Goal: Task Accomplishment & Management: Complete application form

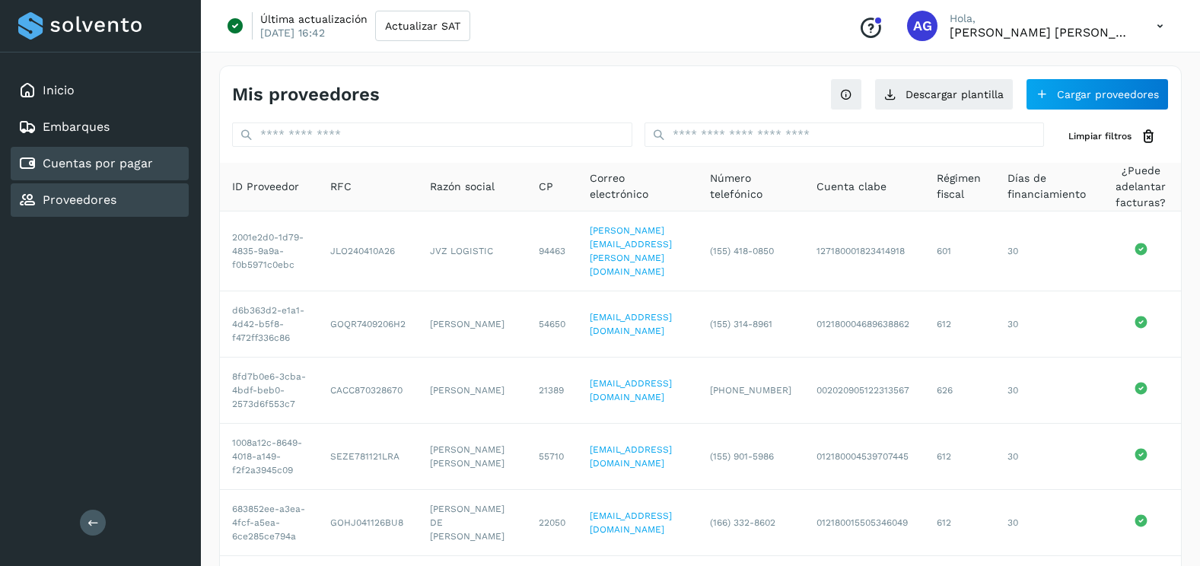
click at [144, 161] on link "Cuentas por pagar" at bounding box center [98, 163] width 110 height 14
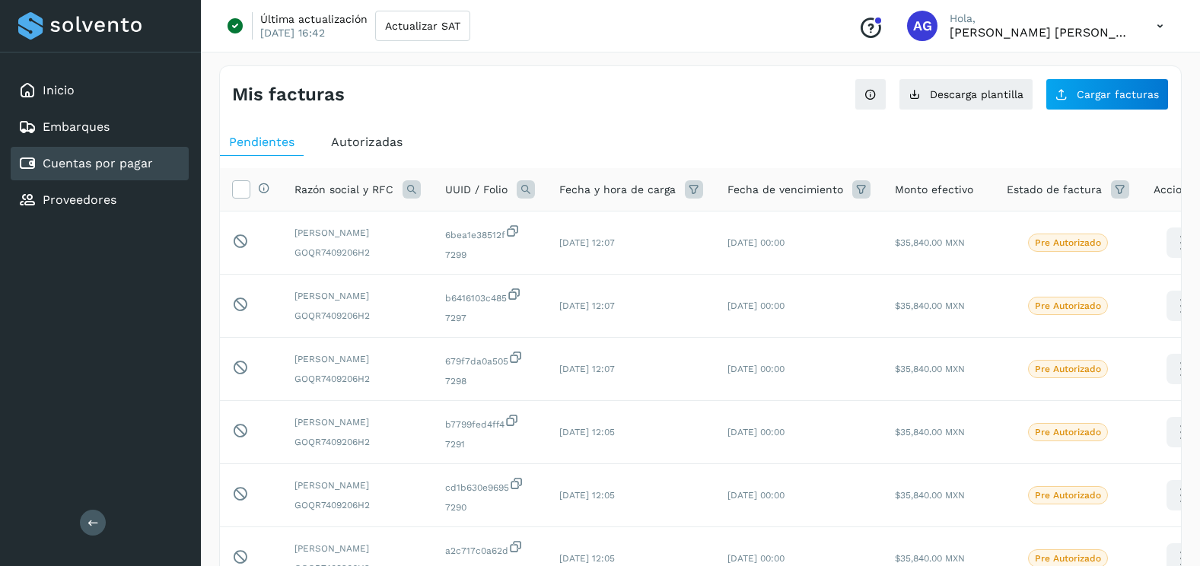
click at [364, 134] on div "Autorizadas" at bounding box center [367, 142] width 90 height 27
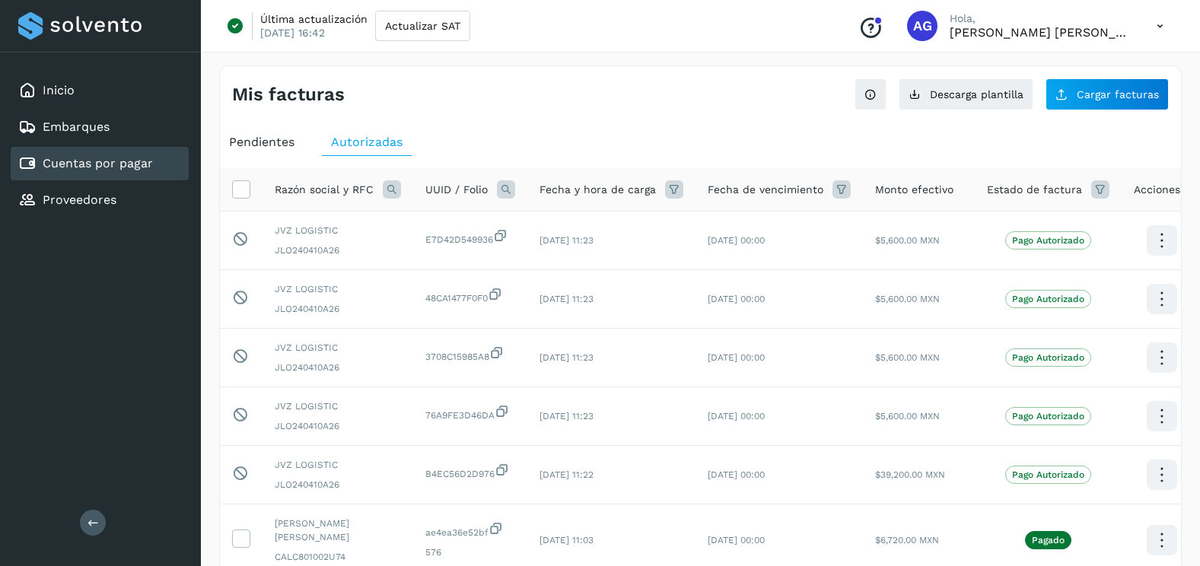
click at [502, 189] on icon at bounding box center [506, 189] width 18 height 18
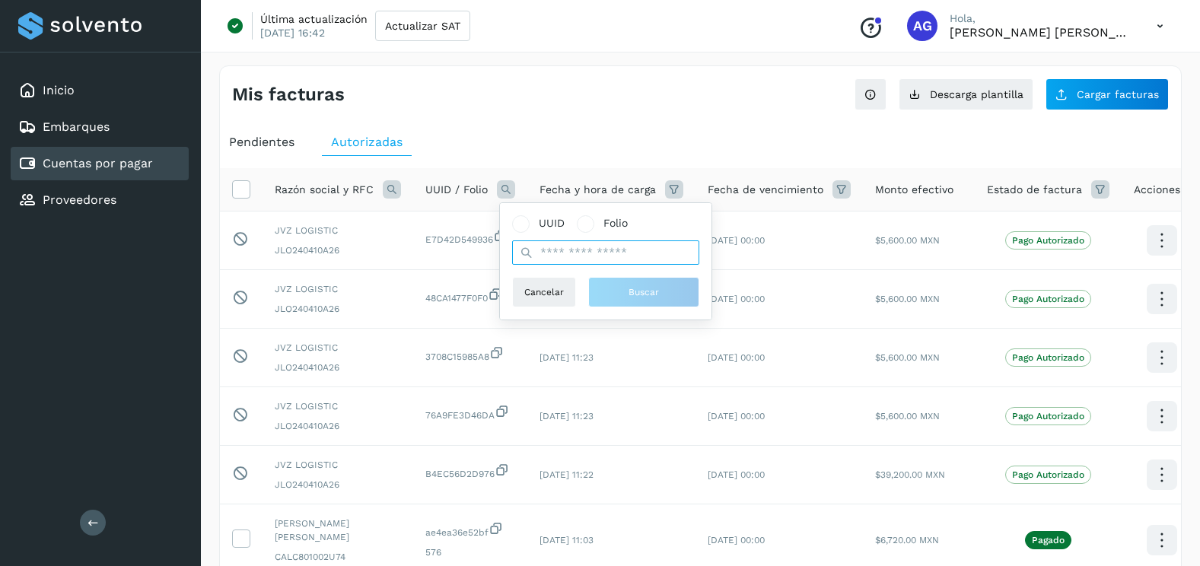
click at [556, 253] on input "text" at bounding box center [605, 252] width 187 height 24
paste input "**********"
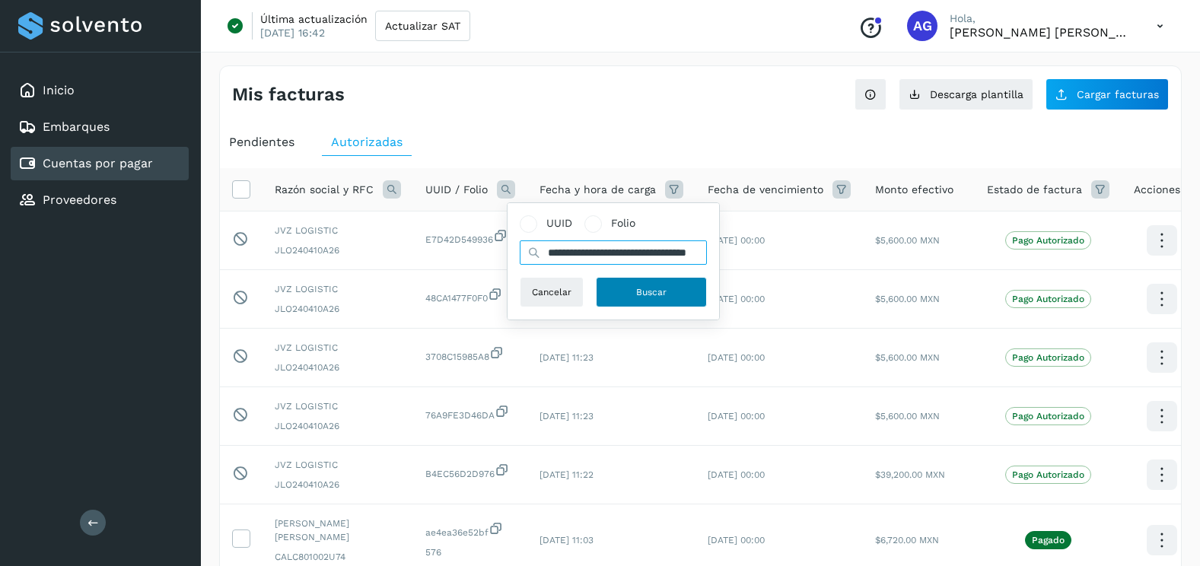
type input "**********"
click at [624, 279] on button "Buscar" at bounding box center [651, 292] width 111 height 30
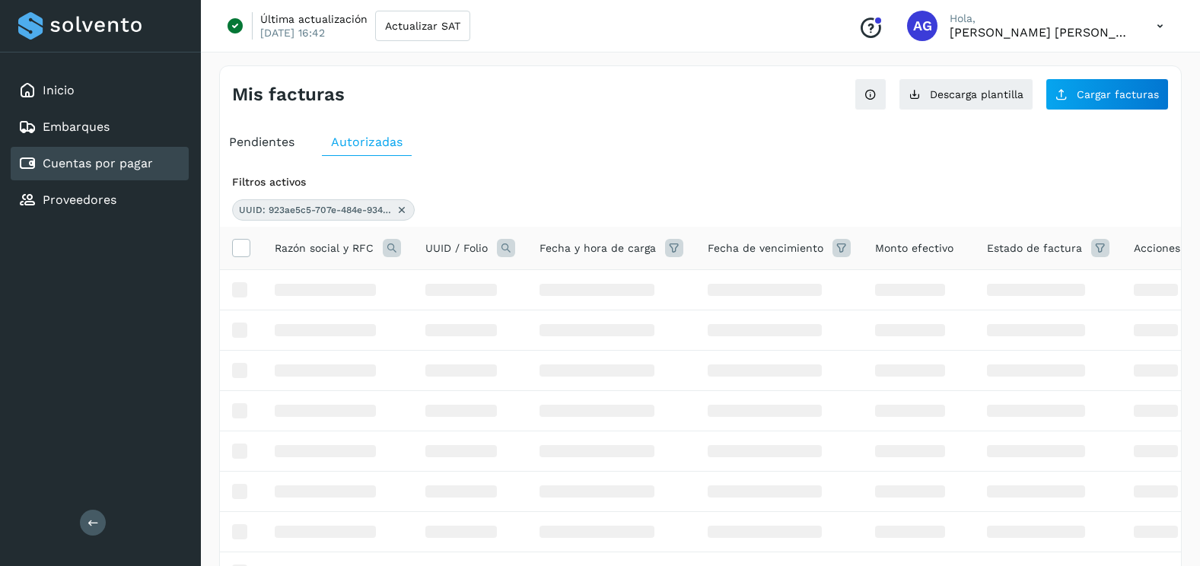
scroll to position [0, 0]
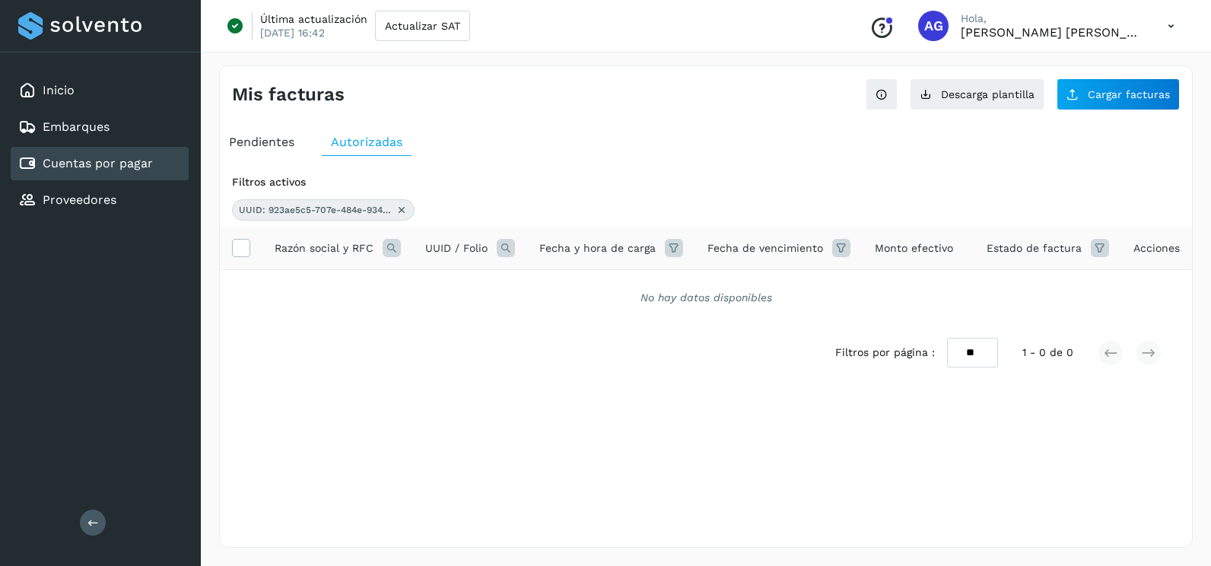
drag, startPoint x: 401, startPoint y: 210, endPoint x: 307, endPoint y: 151, distance: 111.1
click at [401, 210] on icon at bounding box center [402, 210] width 12 height 12
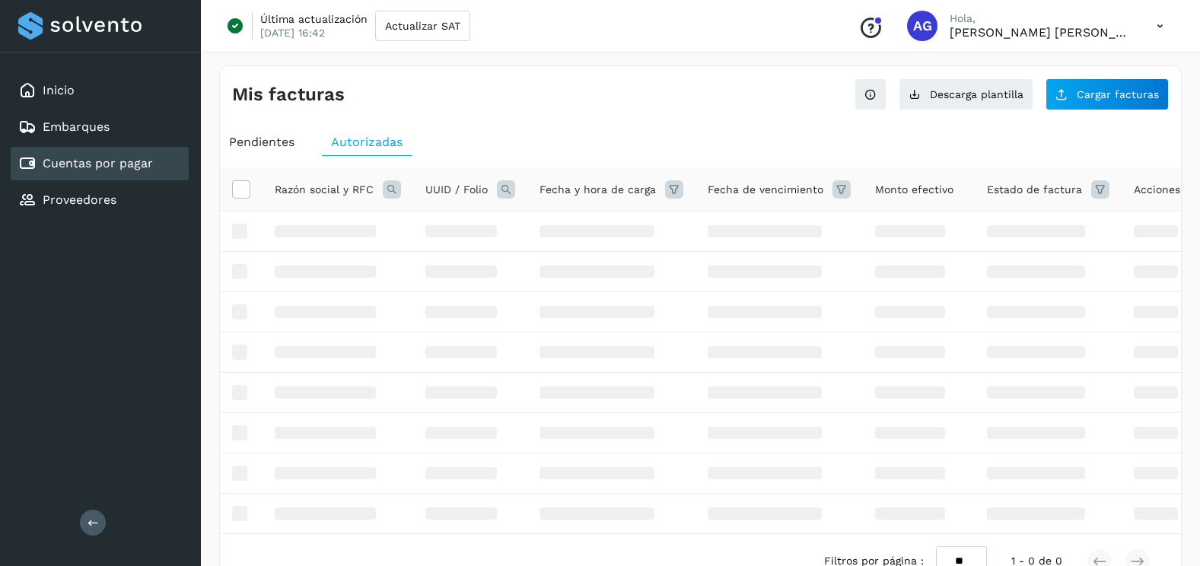
click at [269, 147] on span "Pendientes" at bounding box center [261, 142] width 65 height 14
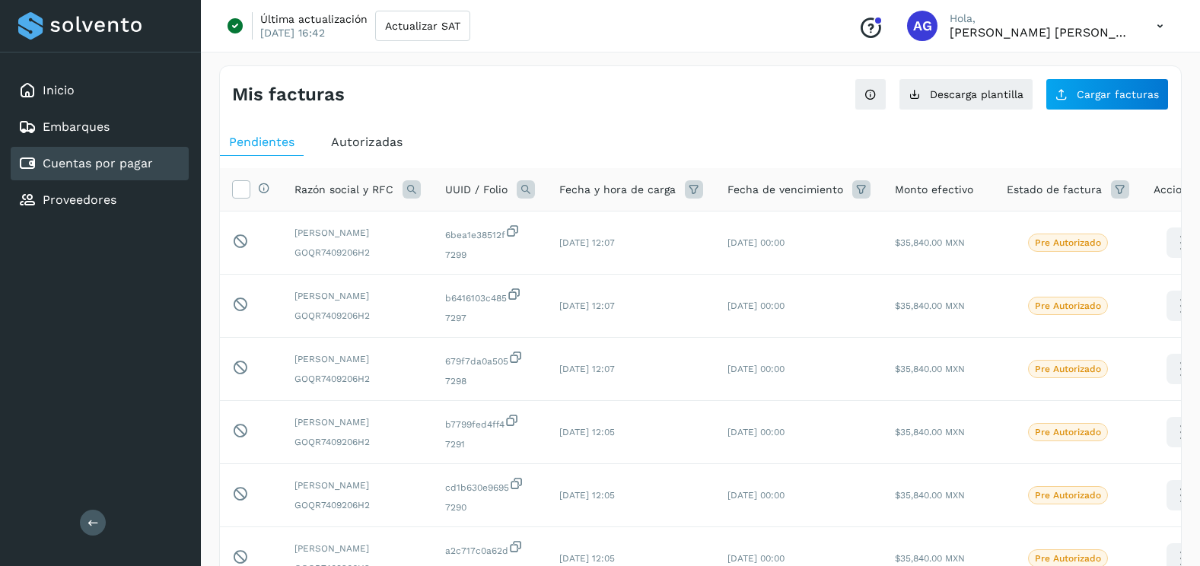
click at [517, 191] on icon at bounding box center [526, 189] width 18 height 18
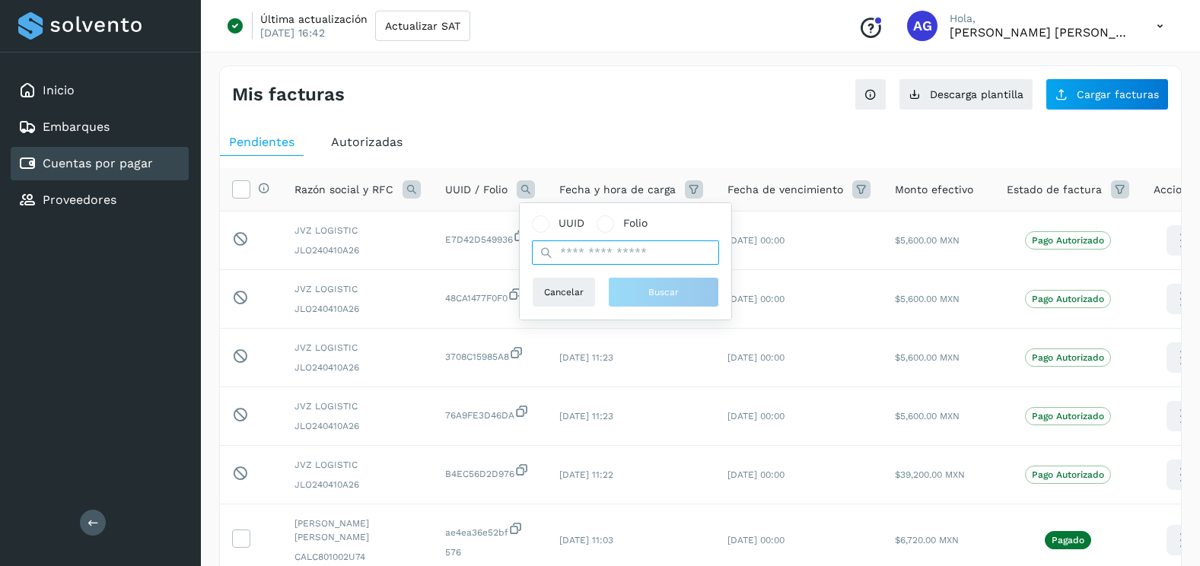
click at [570, 260] on input "text" at bounding box center [625, 252] width 187 height 24
paste input "**********"
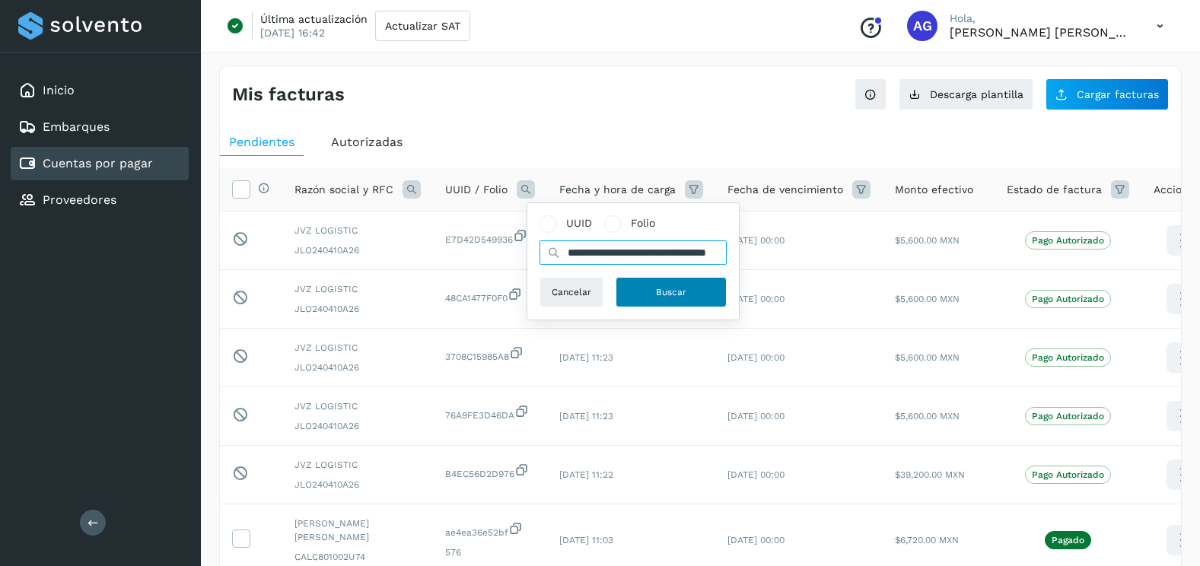
type input "**********"
click at [684, 288] on span "Buscar" at bounding box center [671, 292] width 30 height 14
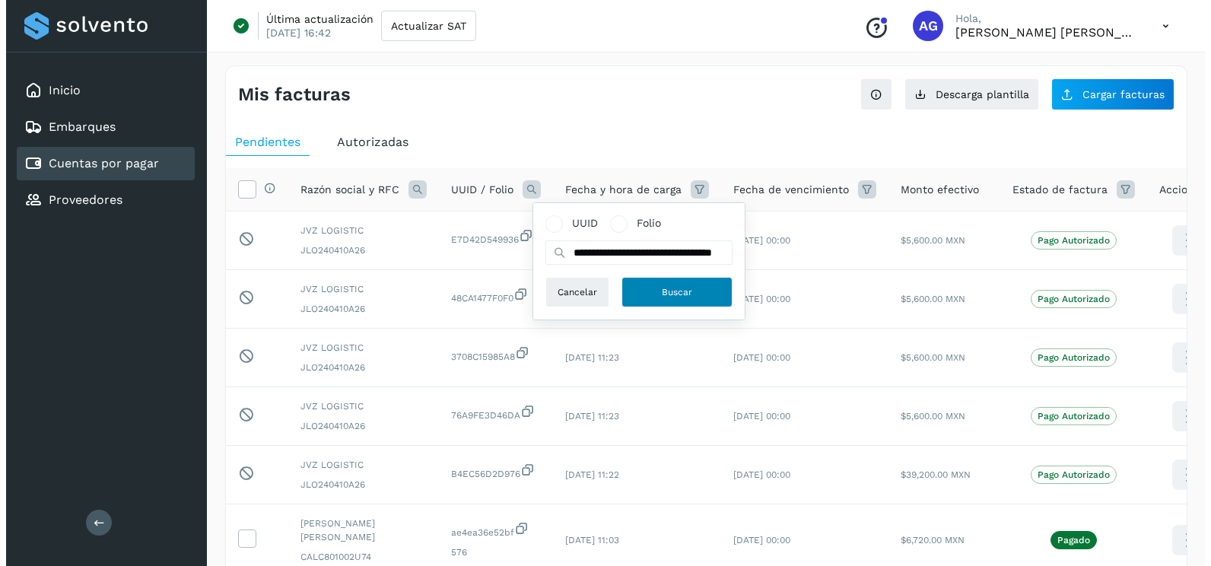
scroll to position [0, 0]
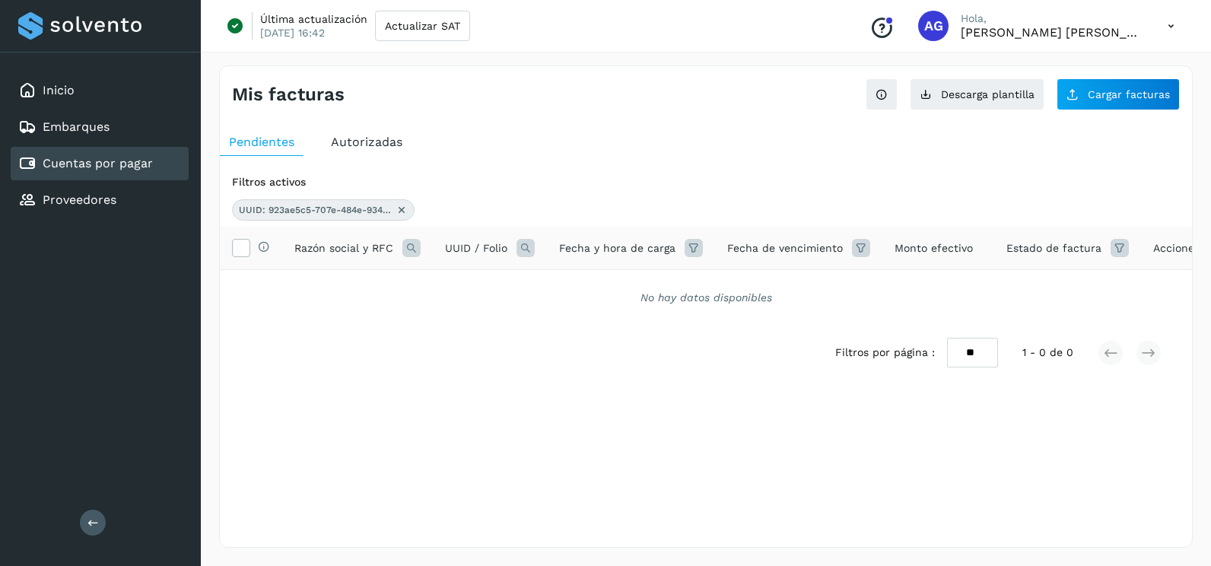
click at [399, 212] on icon at bounding box center [402, 210] width 12 height 12
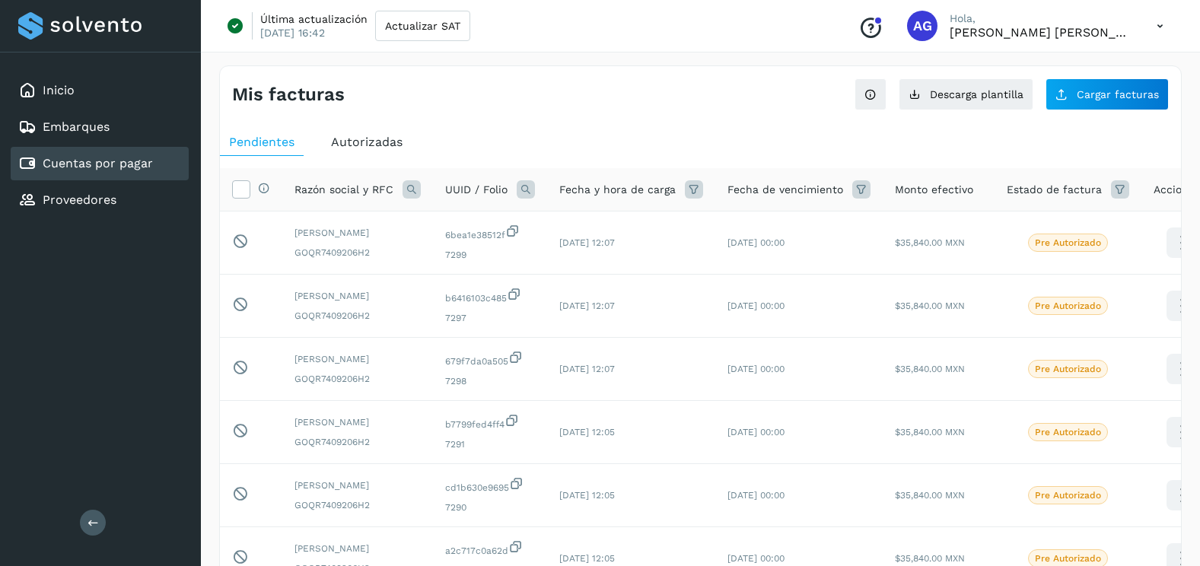
drag, startPoint x: 113, startPoint y: 103, endPoint x: 193, endPoint y: 88, distance: 81.5
click at [113, 103] on div "Inicio" at bounding box center [100, 90] width 178 height 33
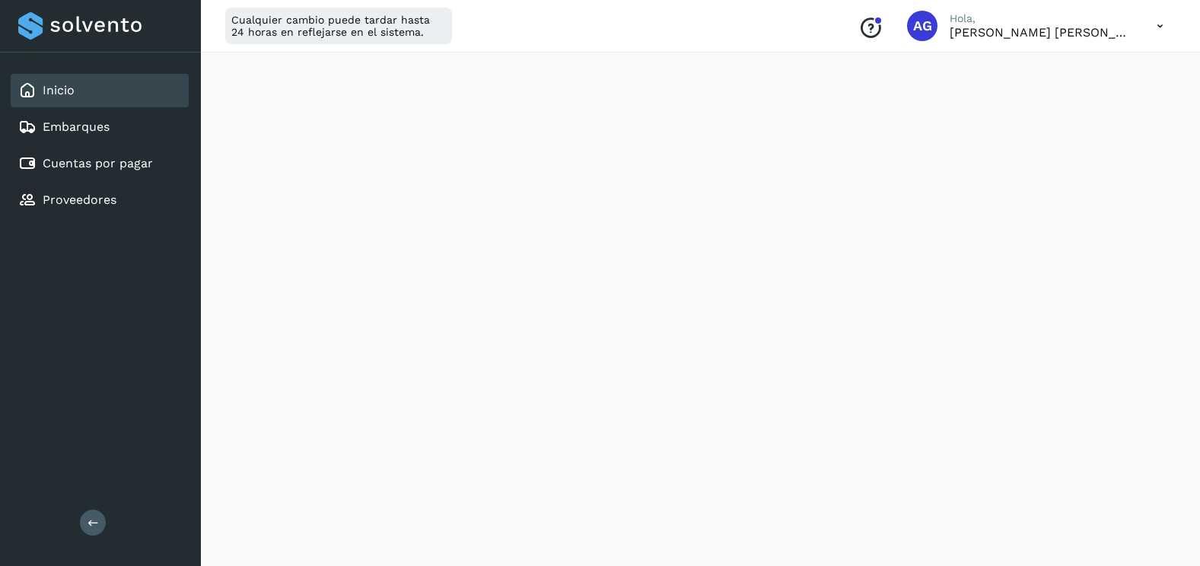
scroll to position [410, 0]
click at [94, 138] on div "Embarques" at bounding box center [100, 126] width 178 height 33
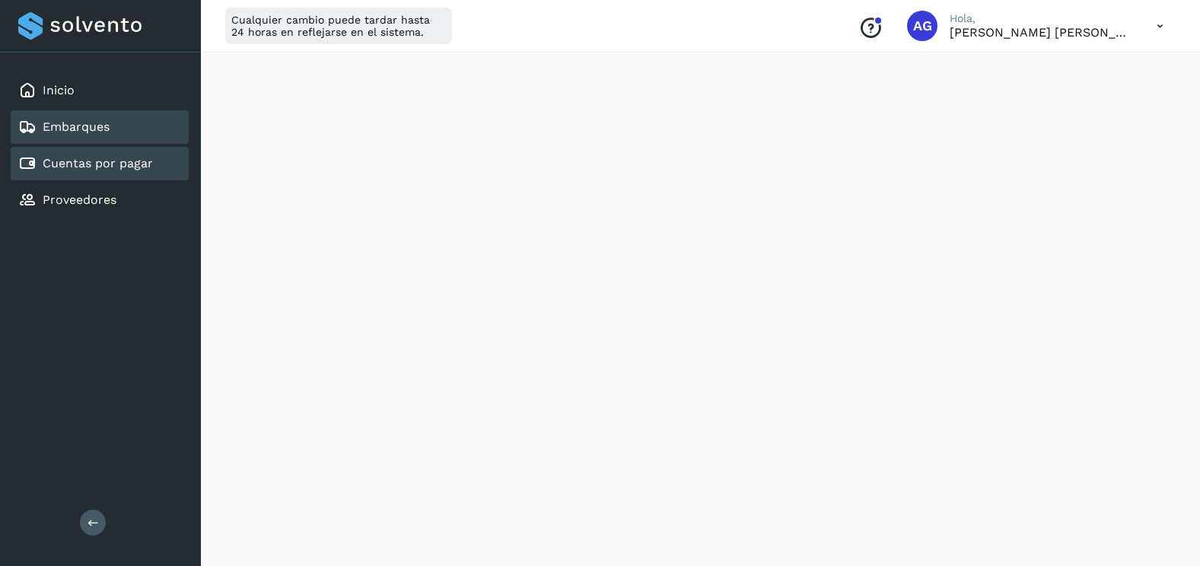
click at [103, 169] on link "Cuentas por pagar" at bounding box center [98, 163] width 110 height 14
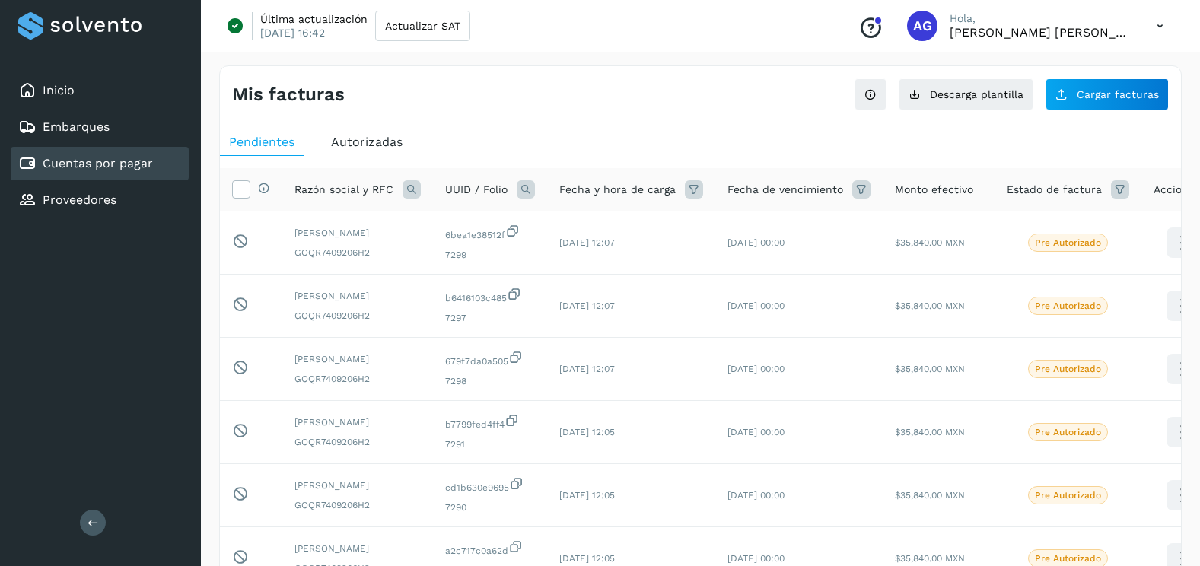
click at [1136, 76] on div "Mis facturas Ver instrucciones para cargar Facturas Descarga plantilla Cargar f…" at bounding box center [700, 88] width 961 height 44
click at [1119, 91] on span "Cargar facturas" at bounding box center [1118, 94] width 82 height 11
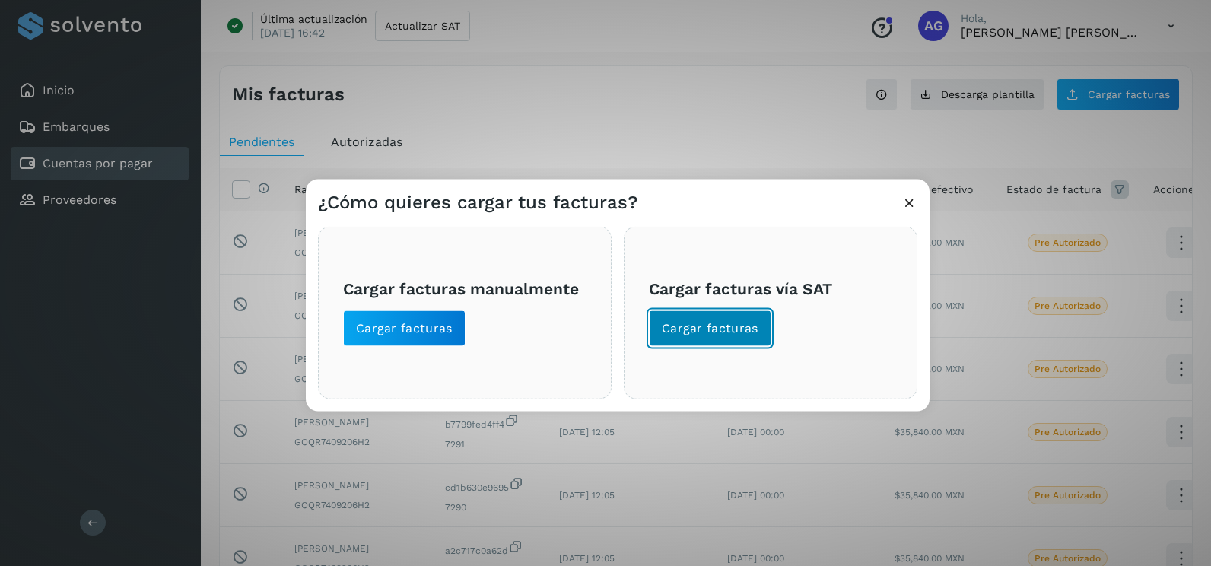
click at [724, 337] on button "Cargar facturas" at bounding box center [710, 328] width 123 height 37
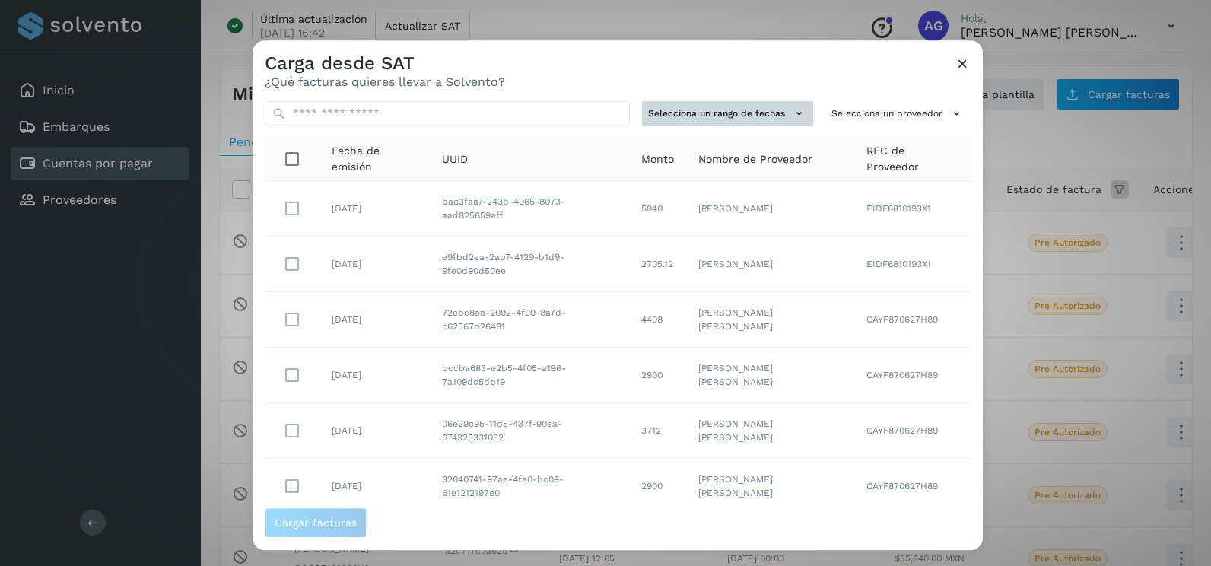
click at [791, 121] on icon at bounding box center [799, 114] width 16 height 16
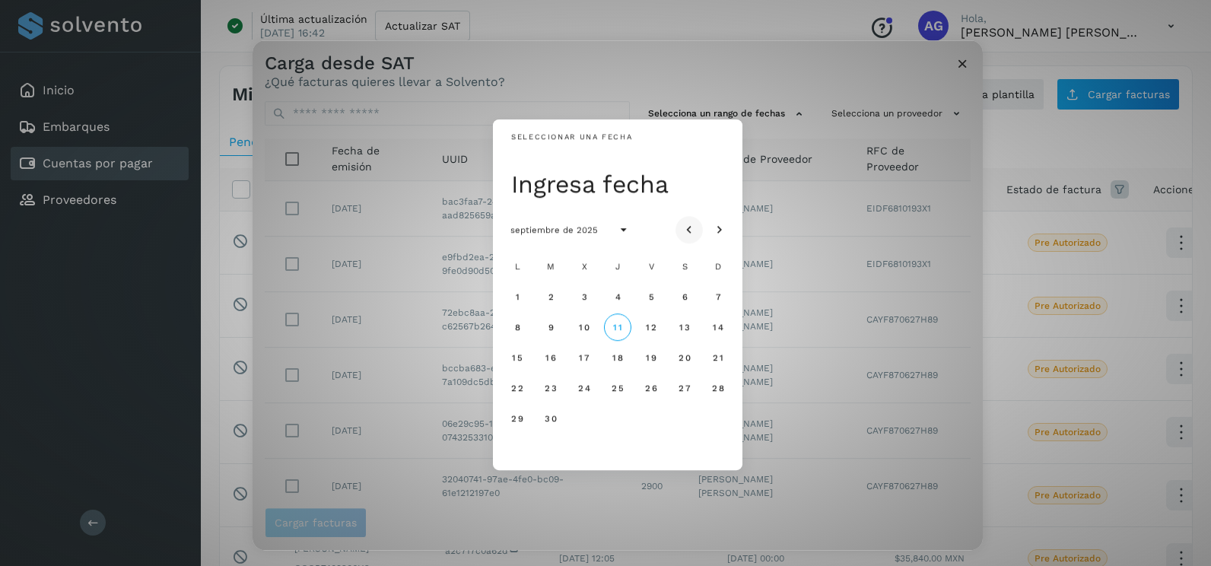
click at [699, 223] on button "Mes anterior" at bounding box center [689, 229] width 27 height 27
click at [551, 328] on span "5" at bounding box center [550, 327] width 7 height 11
click at [594, 325] on button "6" at bounding box center [584, 327] width 27 height 27
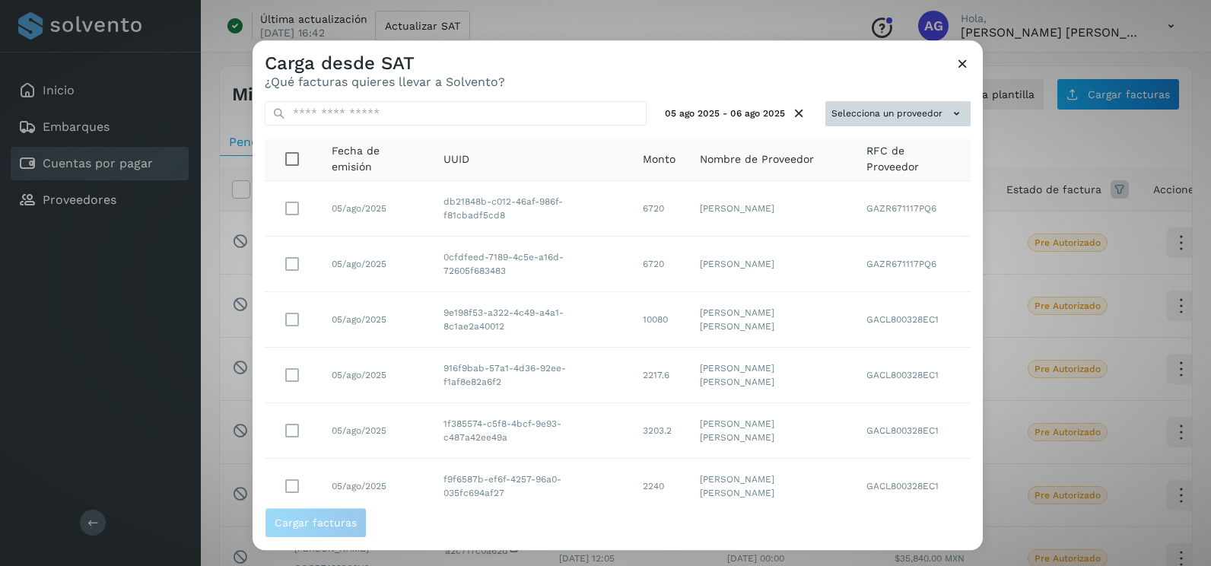
click at [857, 107] on button "Selecciona un proveedor" at bounding box center [898, 113] width 145 height 25
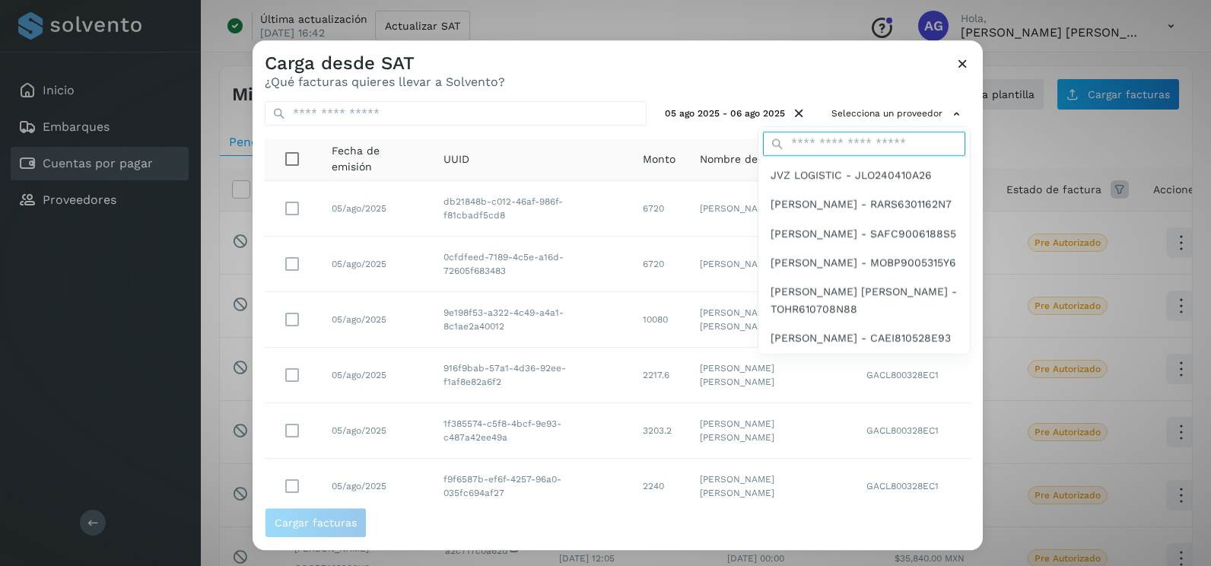
click at [847, 142] on input "text" at bounding box center [864, 144] width 202 height 24
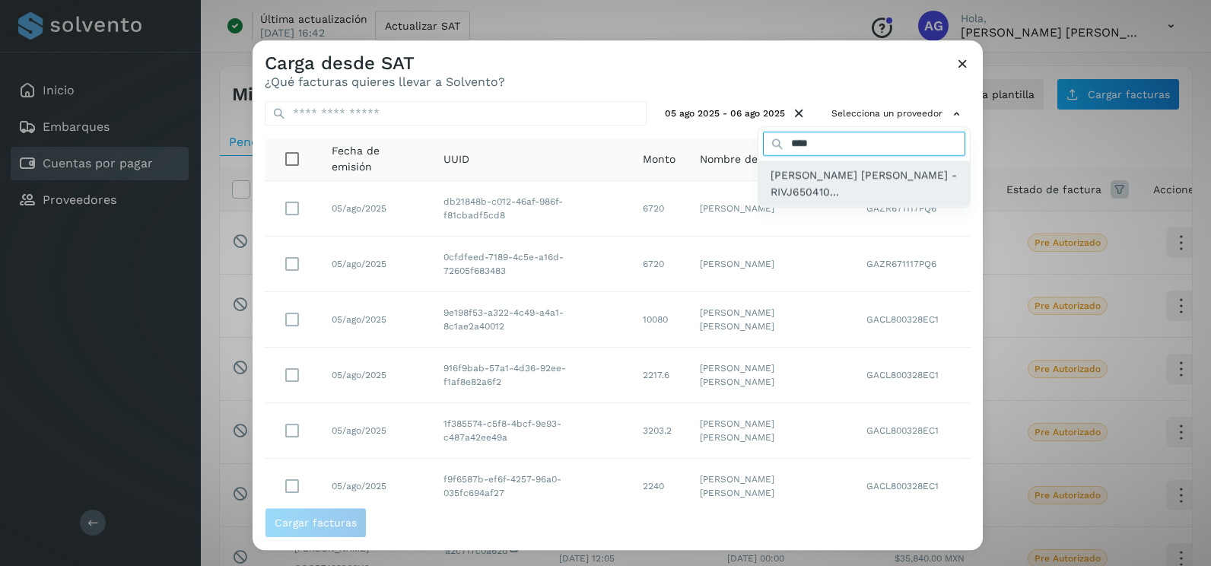
type input "****"
click at [848, 189] on span "JOEL ABRAHAM RITO VELAZQUEZ - RIVJ650410..." at bounding box center [864, 184] width 187 height 34
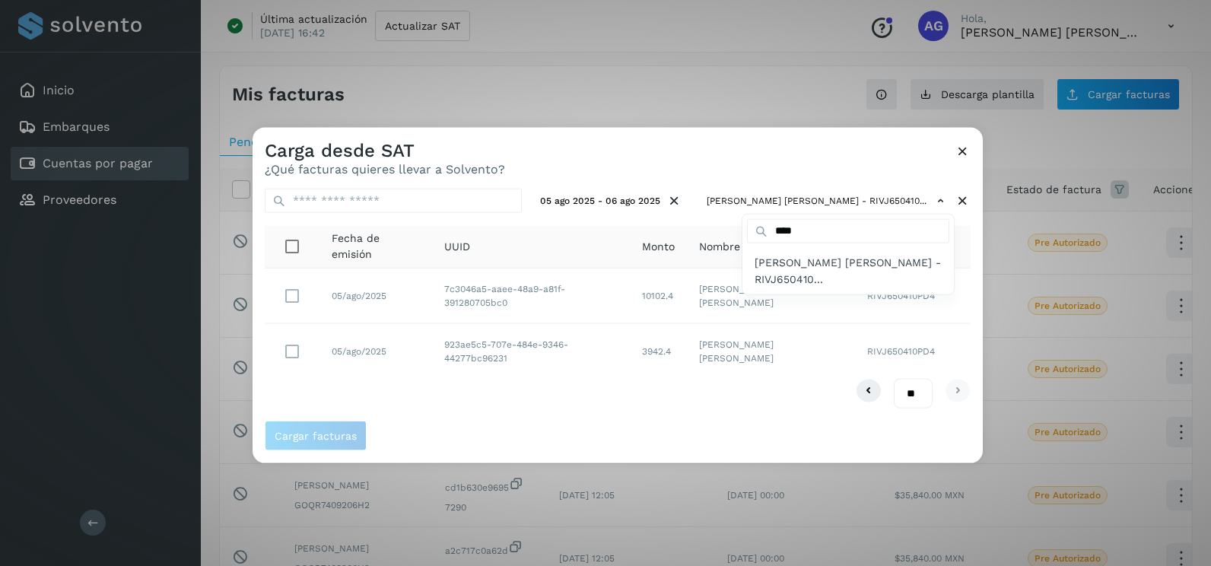
click at [964, 151] on div at bounding box center [858, 411] width 1211 height 566
click at [961, 153] on icon at bounding box center [963, 151] width 16 height 16
